Goal: Submit feedback/report problem

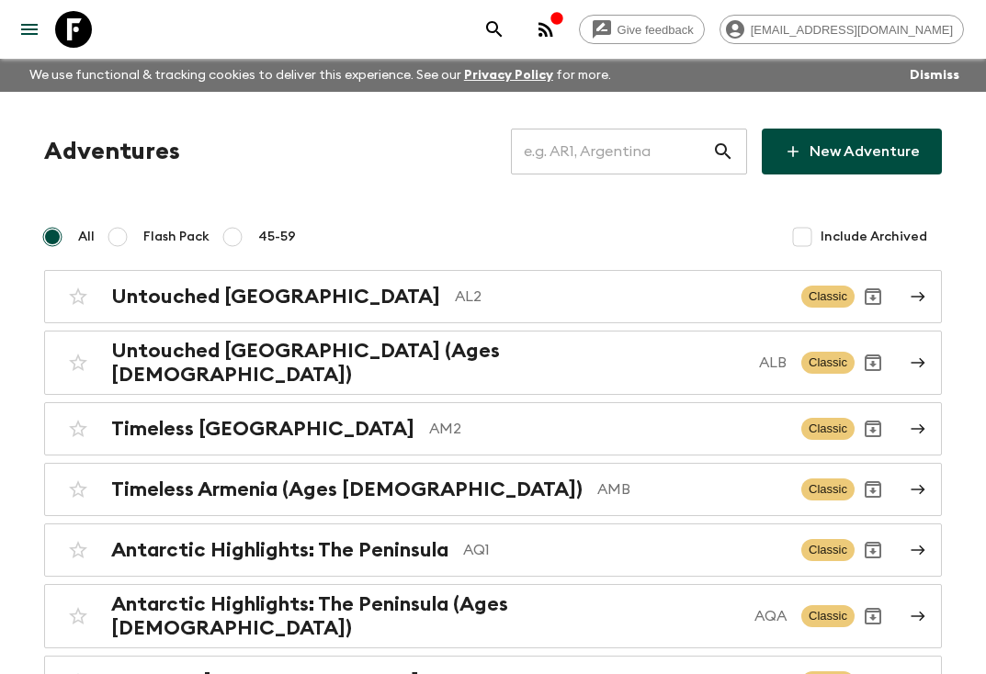
click at [557, 36] on icon "button" at bounding box center [546, 29] width 22 height 22
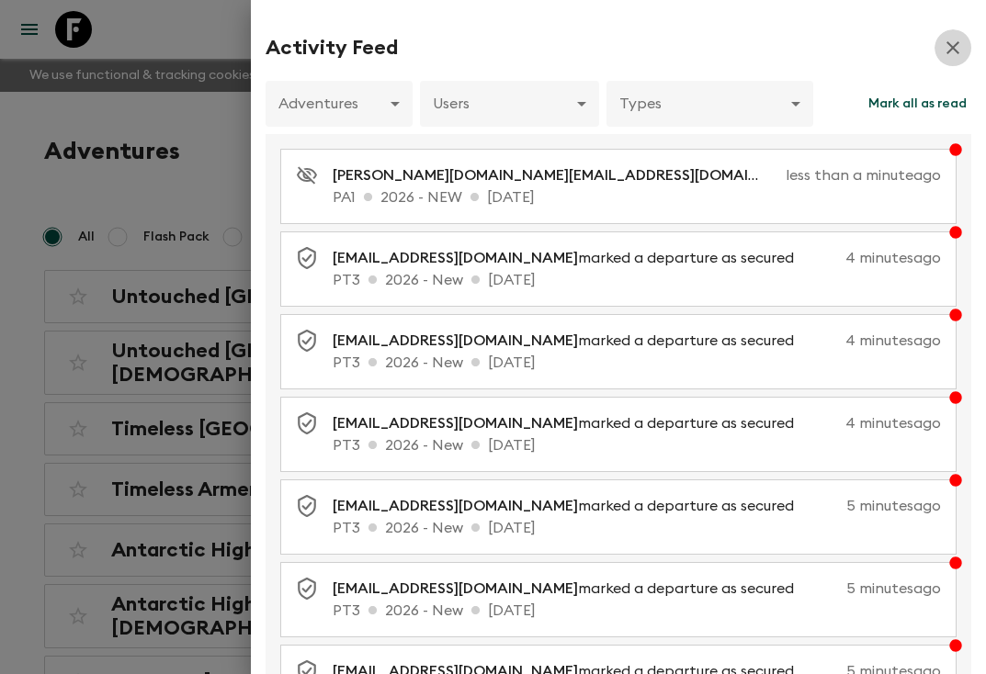
click at [953, 51] on icon "button" at bounding box center [953, 48] width 22 height 22
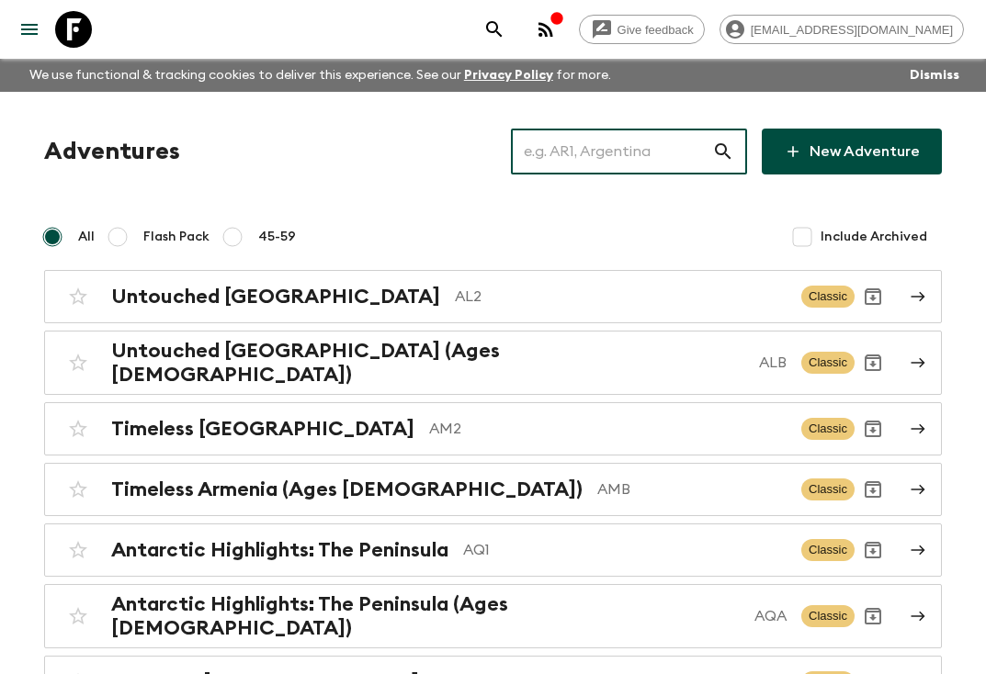
click at [640, 150] on input "text" at bounding box center [611, 151] width 201 height 51
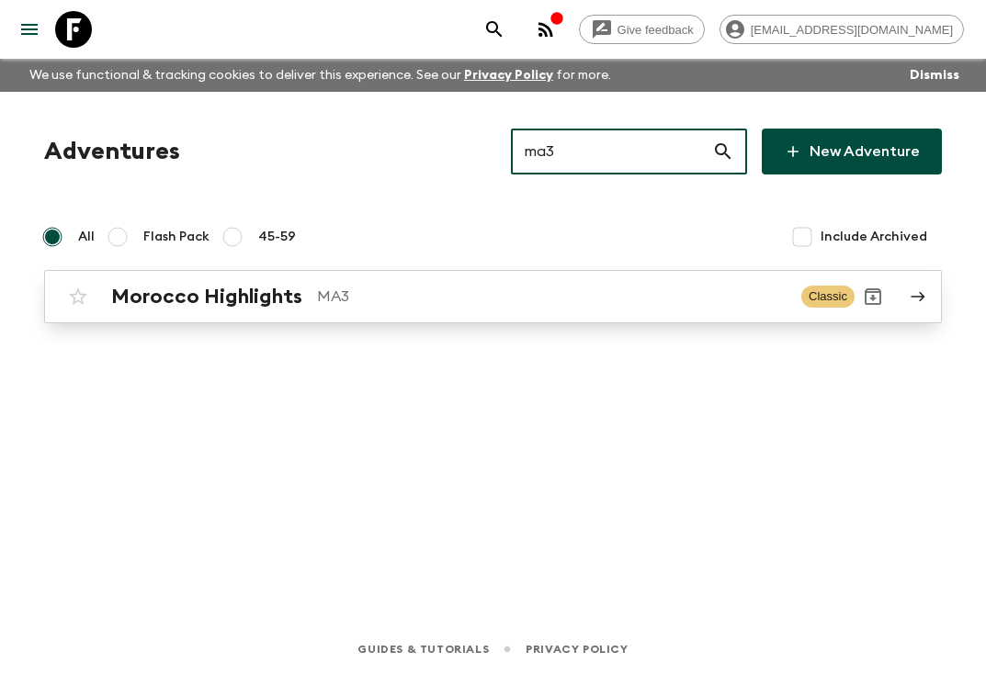
type input "ma3"
click at [583, 293] on p "MA3" at bounding box center [552, 297] width 470 height 22
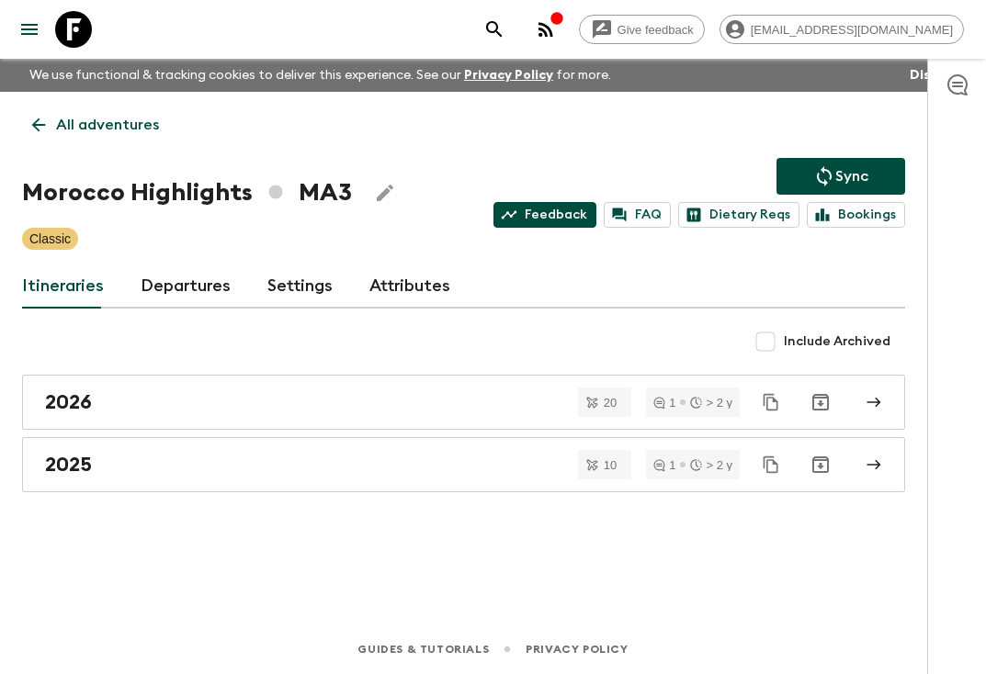
click at [560, 215] on link "Feedback" at bounding box center [544, 215] width 103 height 26
